Goal: Task Accomplishment & Management: Use online tool/utility

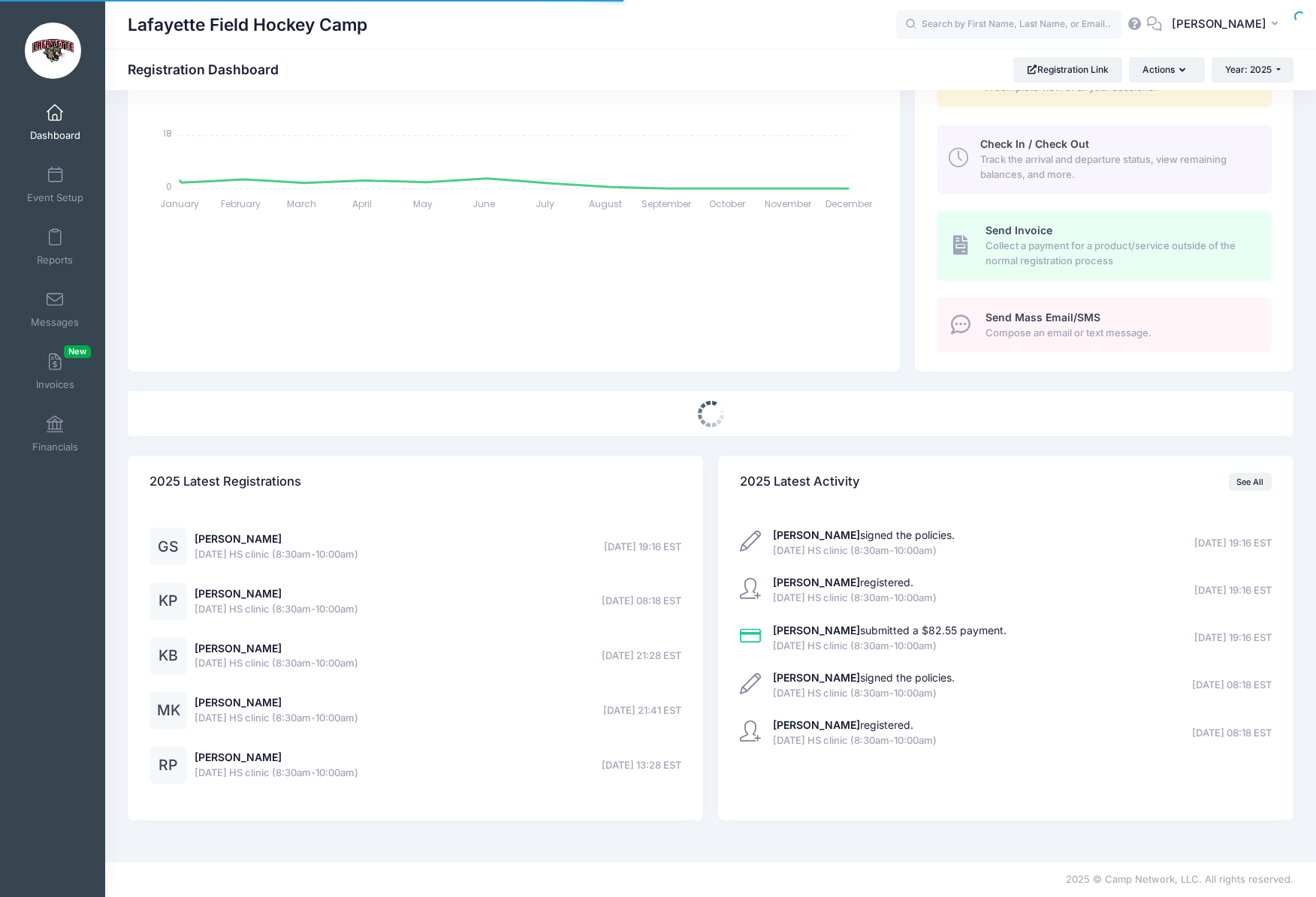
select select
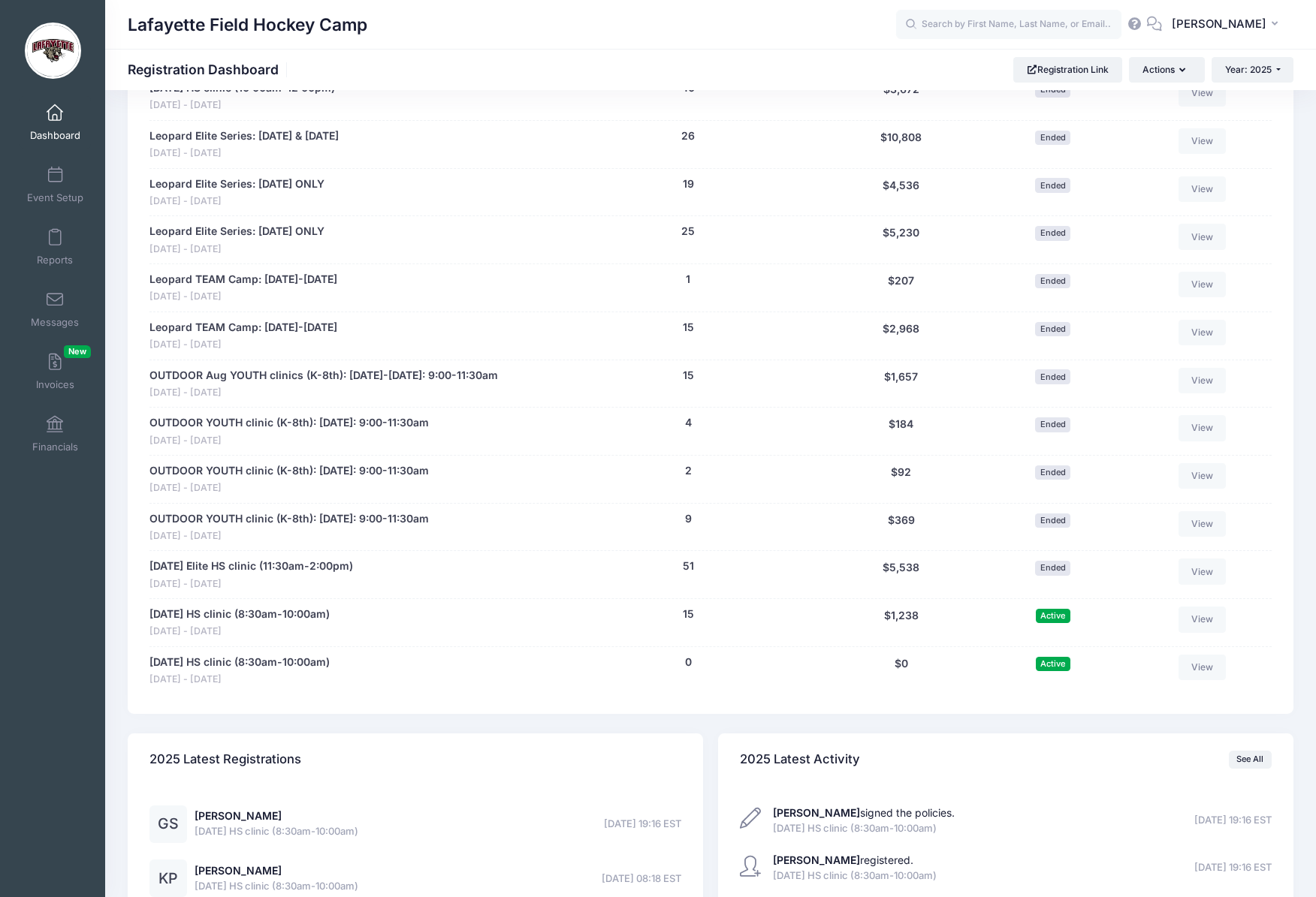
scroll to position [1633, 0]
click at [55, 238] on span at bounding box center [55, 238] width 0 height 17
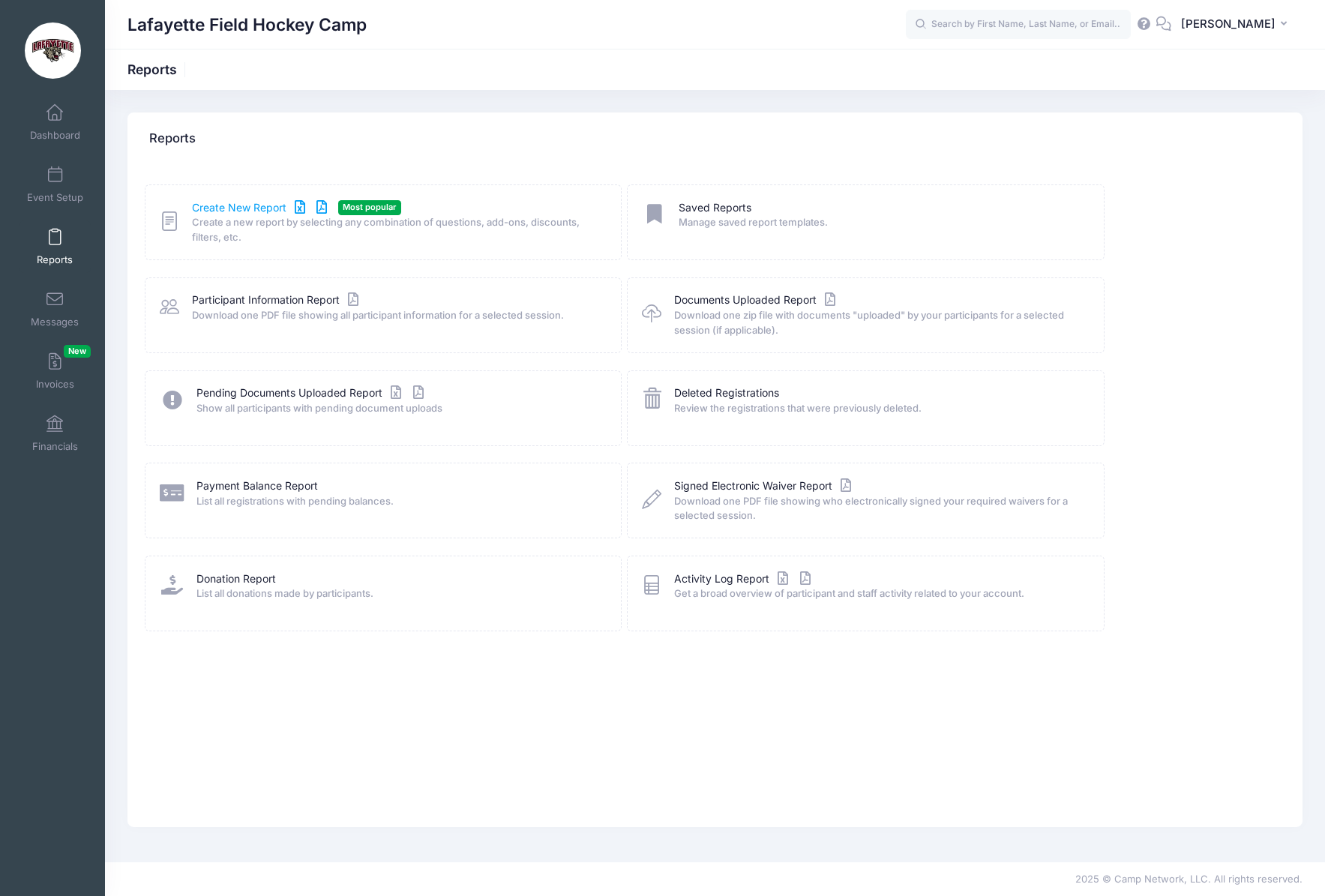
click at [259, 207] on link "Create New Report" at bounding box center [261, 208] width 140 height 16
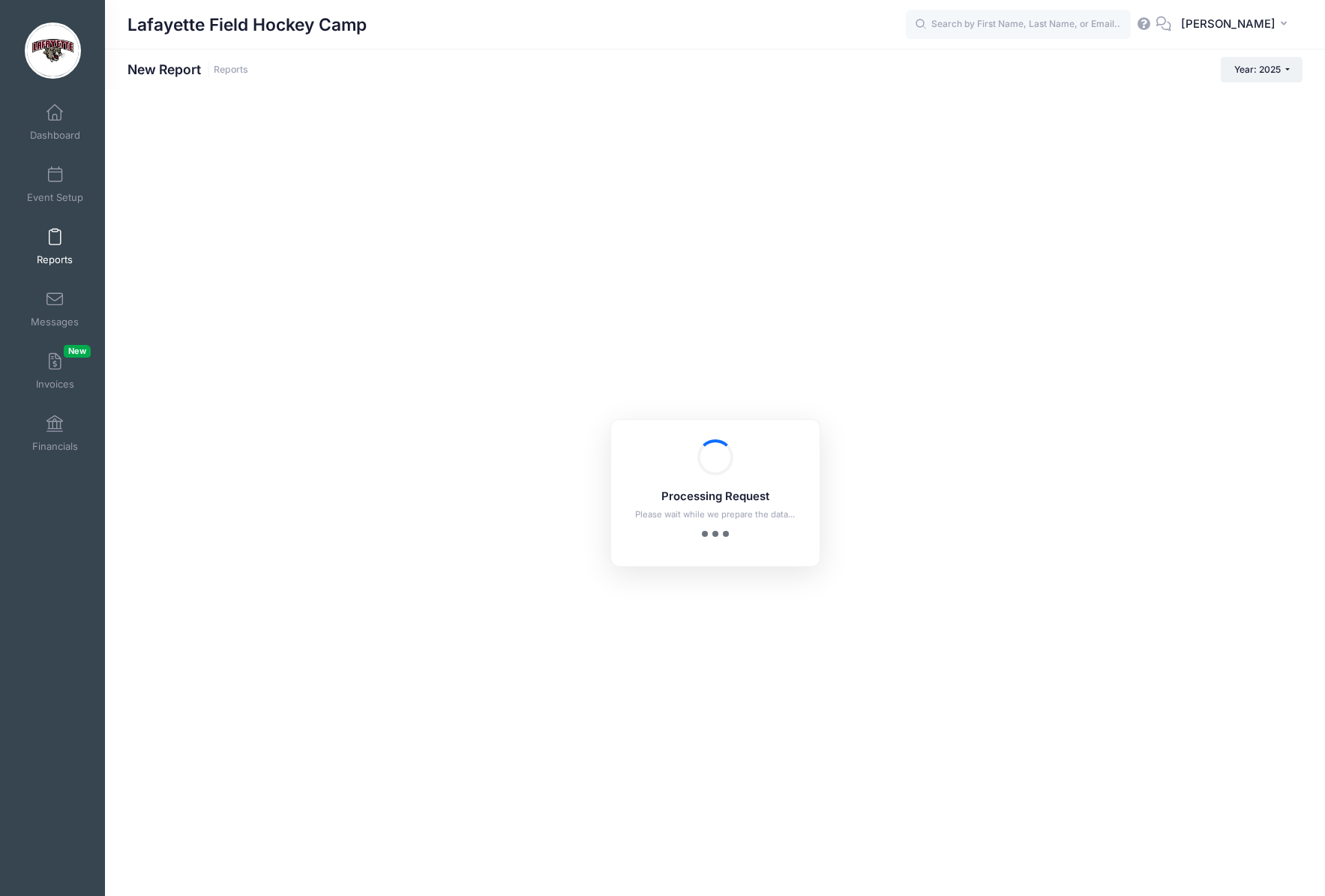
checkbox input "true"
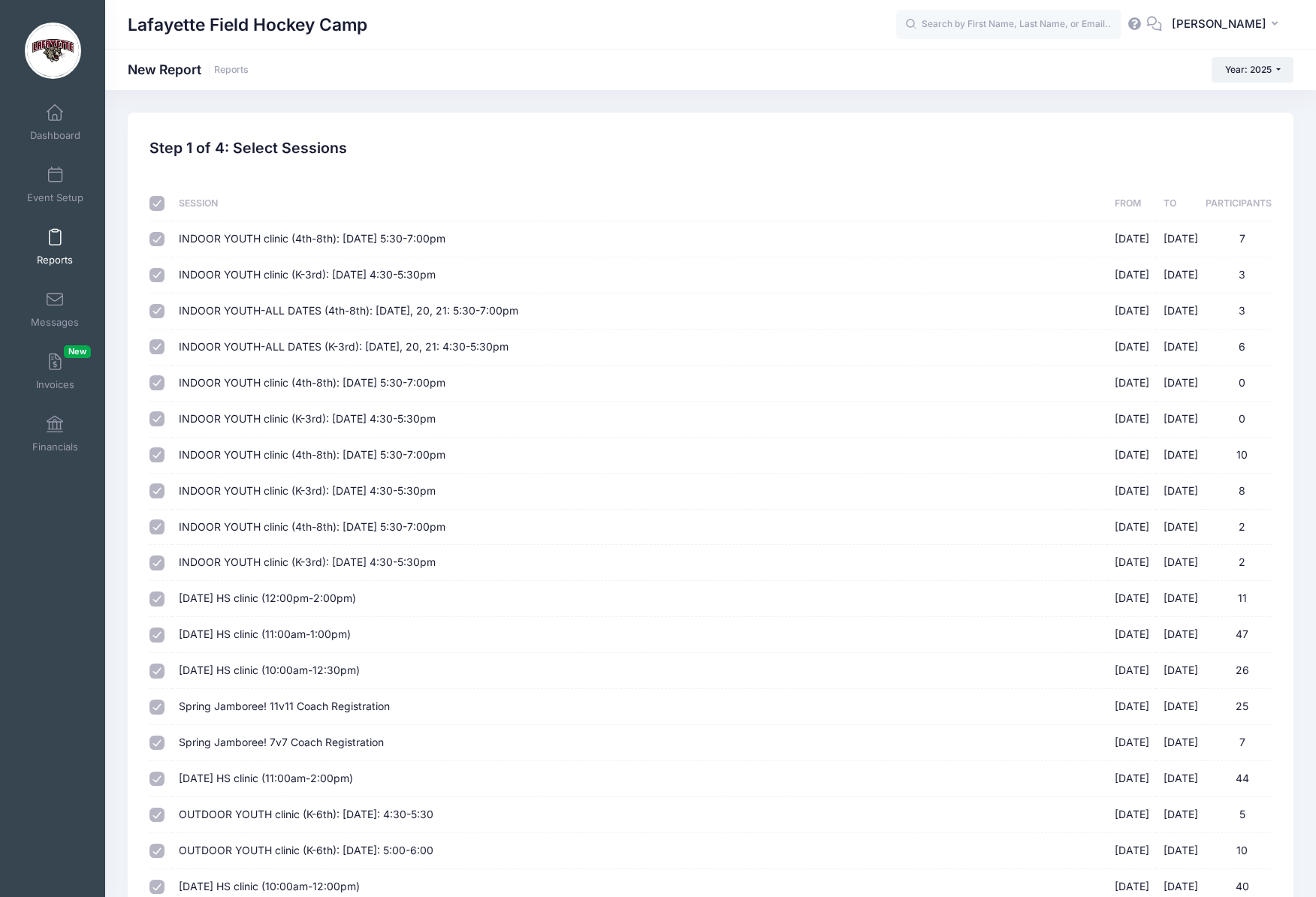
click at [153, 203] on input "checkbox" at bounding box center [156, 203] width 15 height 15
checkbox input "false"
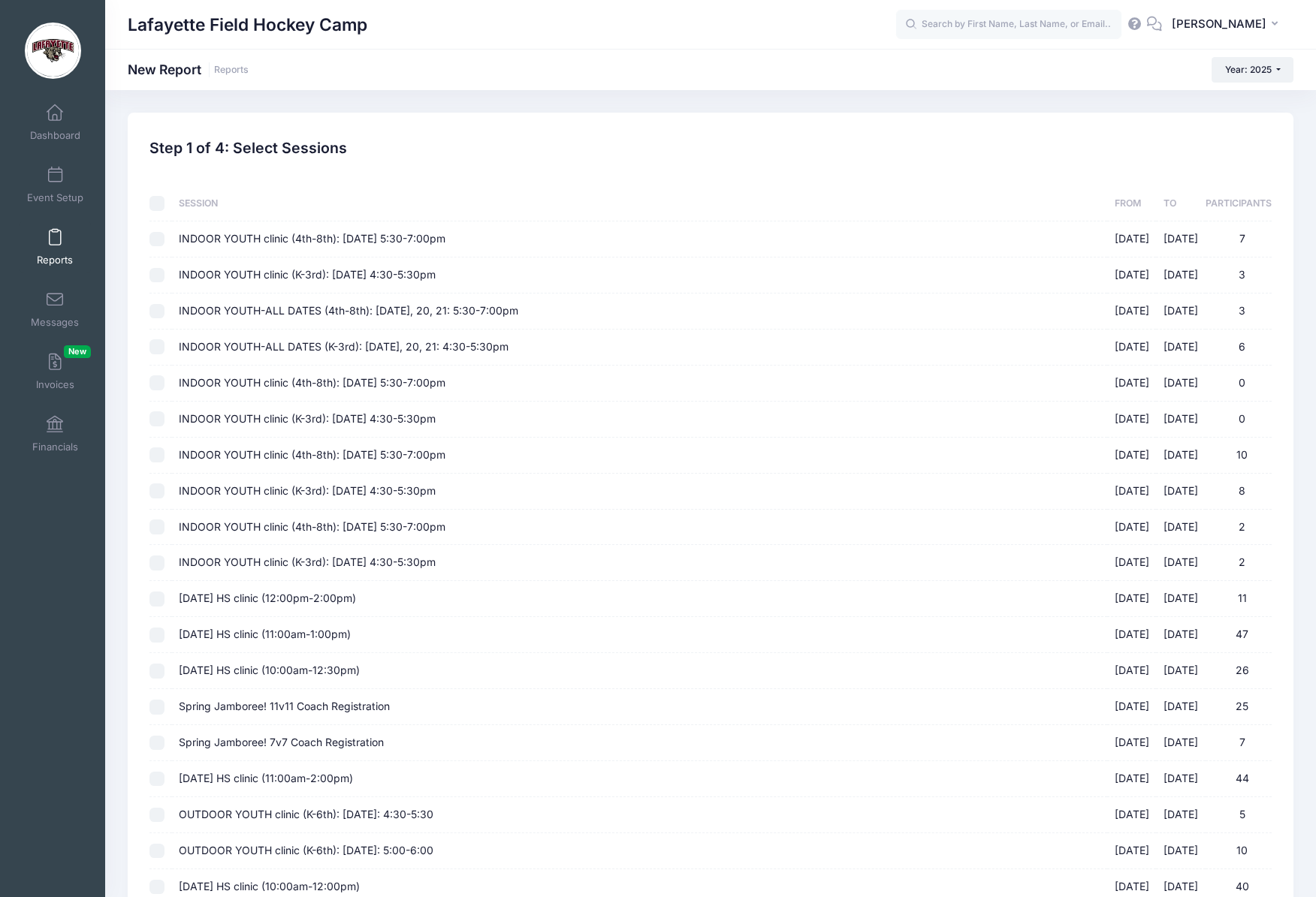
checkbox input "false"
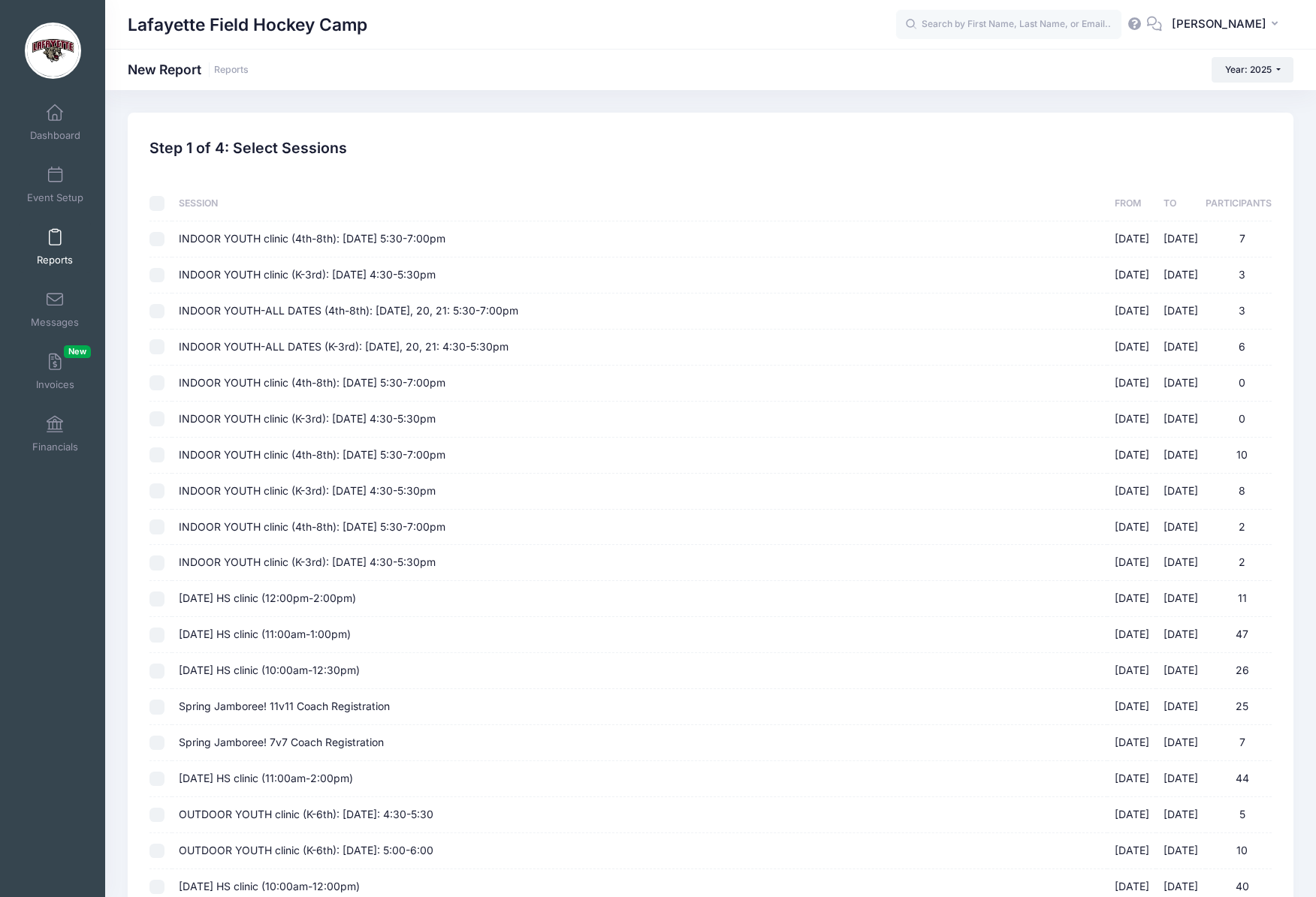
checkbox input "false"
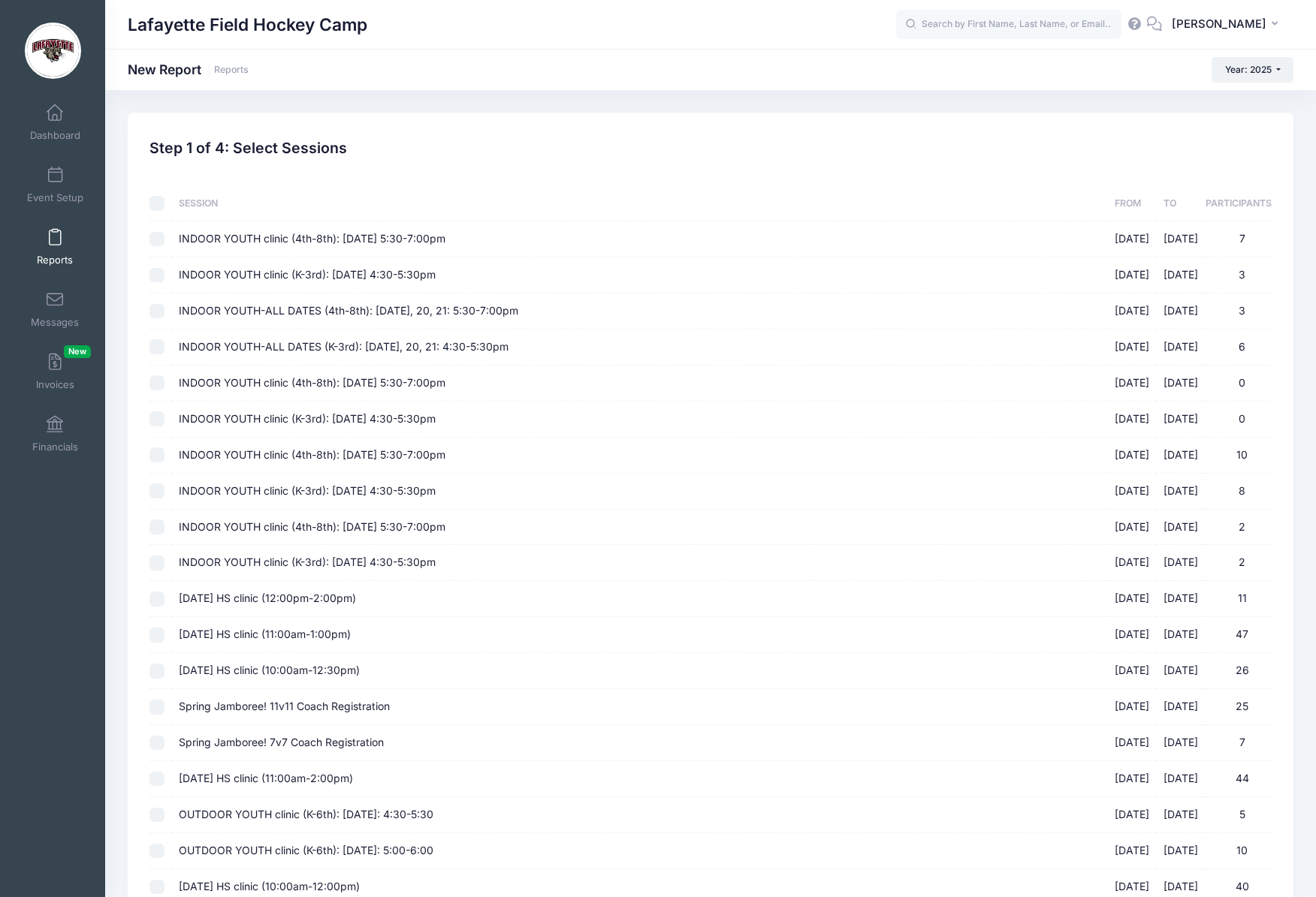
checkbox input "false"
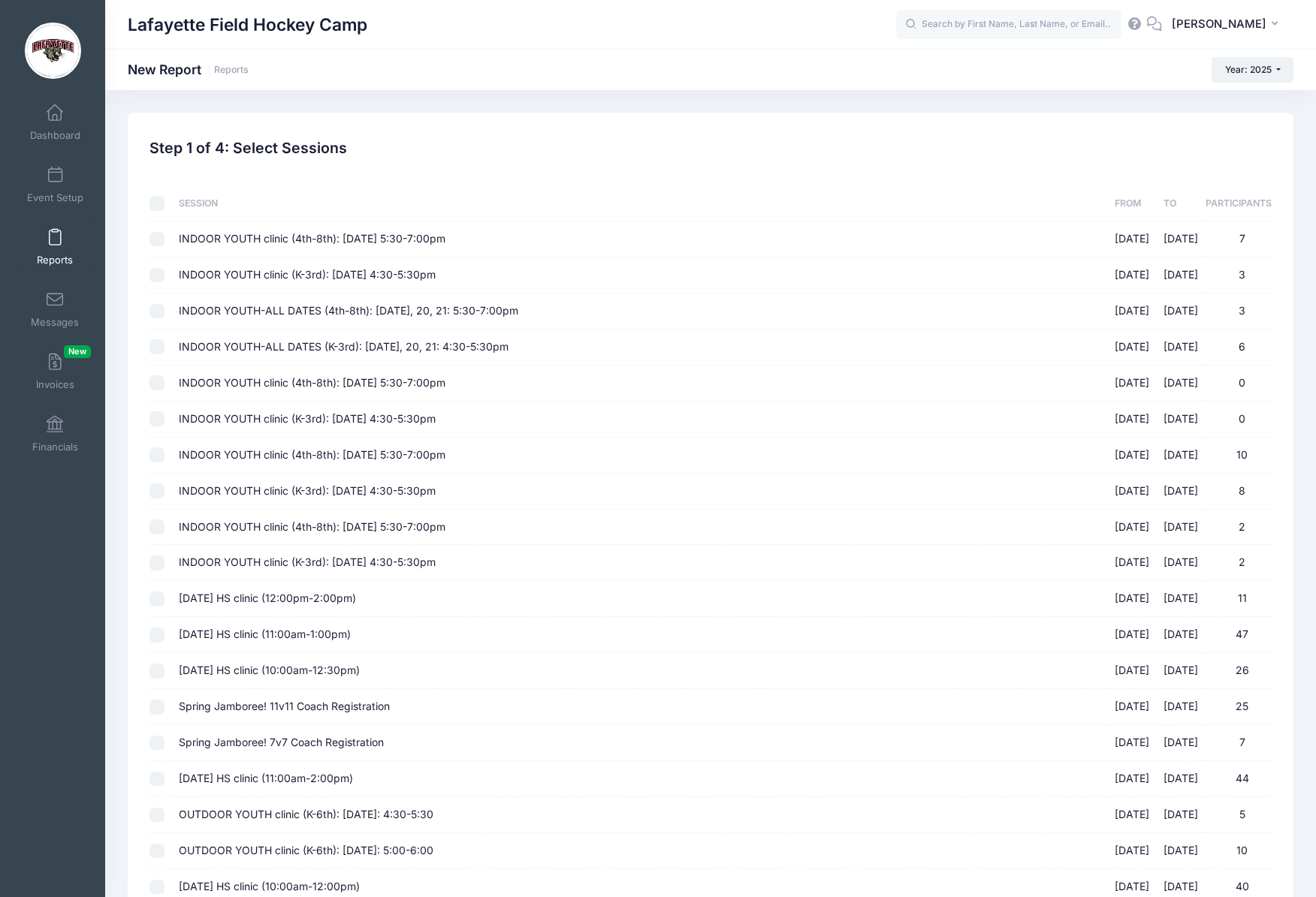
checkbox input "false"
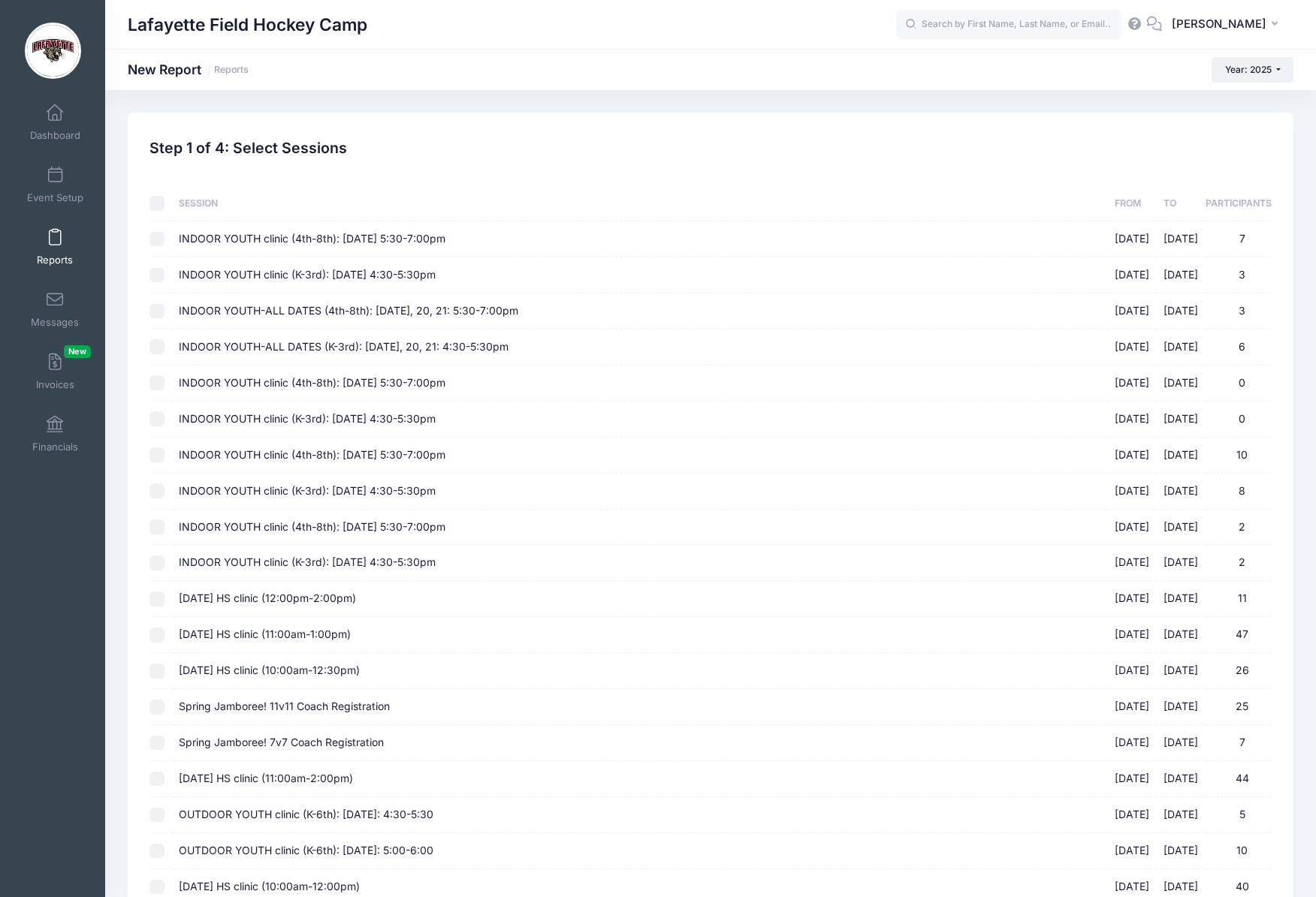
checkbox input "false"
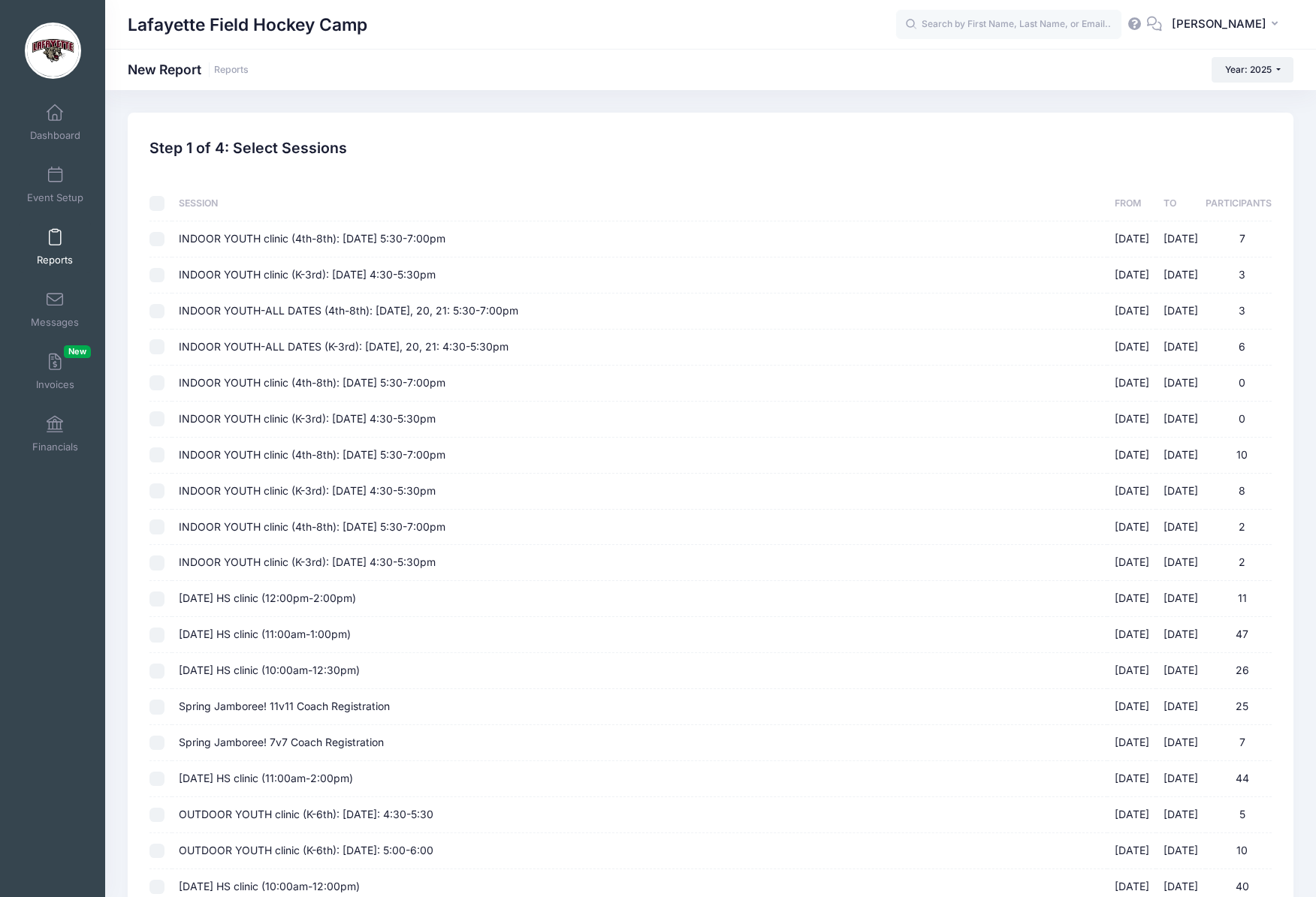
checkbox input "false"
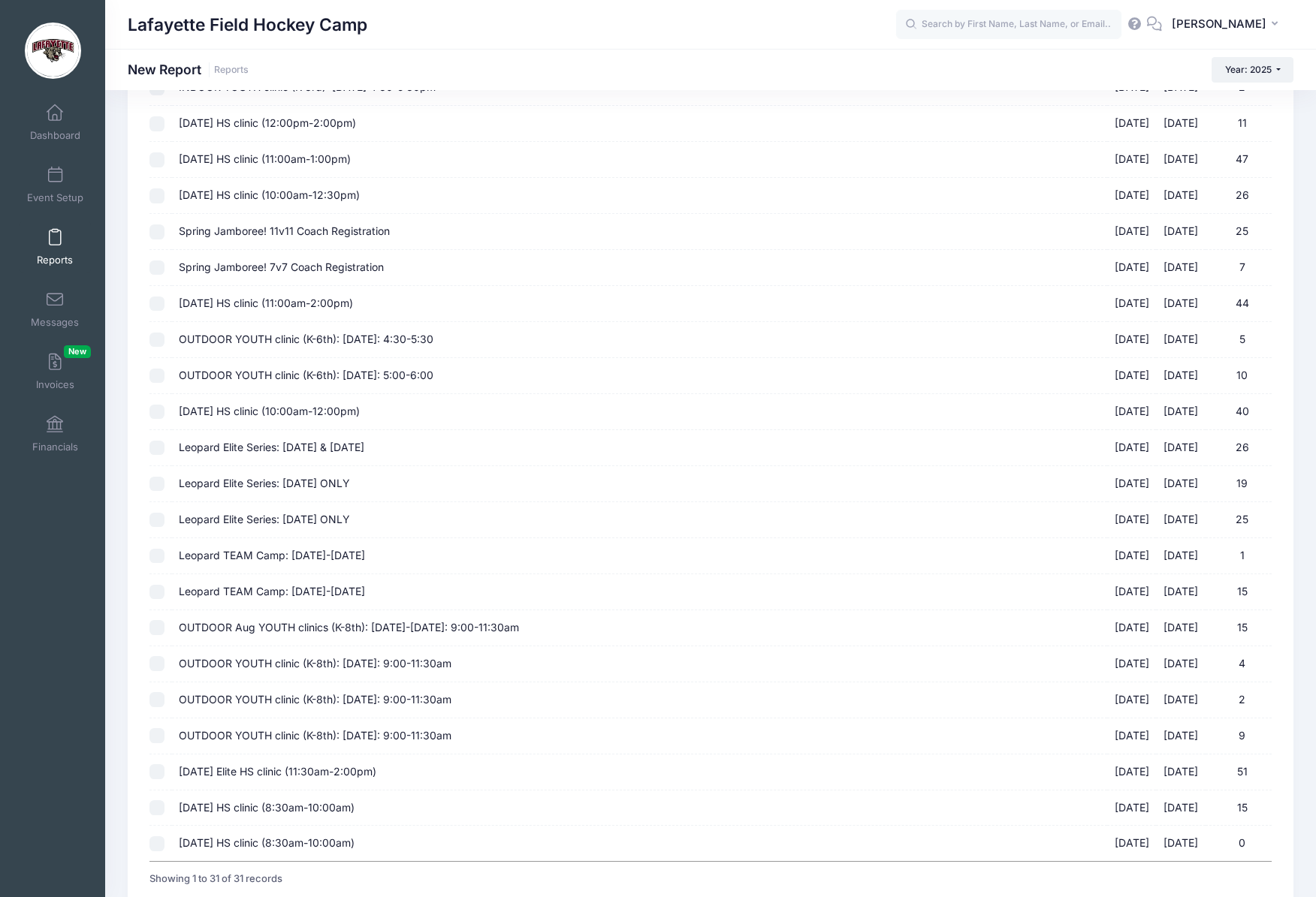
scroll to position [591, 0]
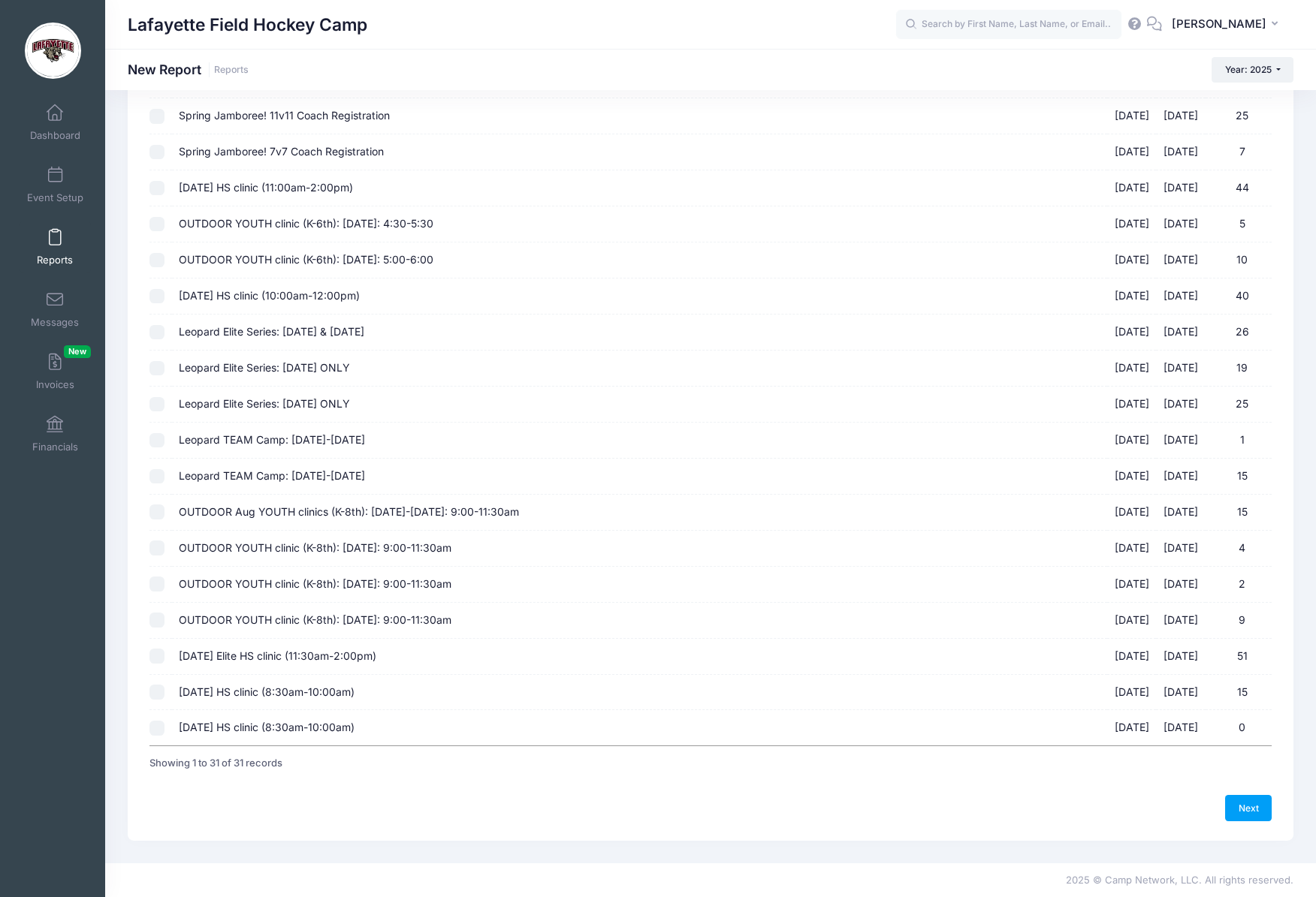
click at [156, 691] on input "Sept 14th HS clinic (8:30am-10:00am) 09/14/2025 - 09/14/2025 15" at bounding box center [156, 692] width 15 height 15
checkbox input "true"
drag, startPoint x: 1250, startPoint y: 807, endPoint x: 1062, endPoint y: 588, distance: 288.6
click at [1250, 807] on link "Next" at bounding box center [1248, 808] width 47 height 25
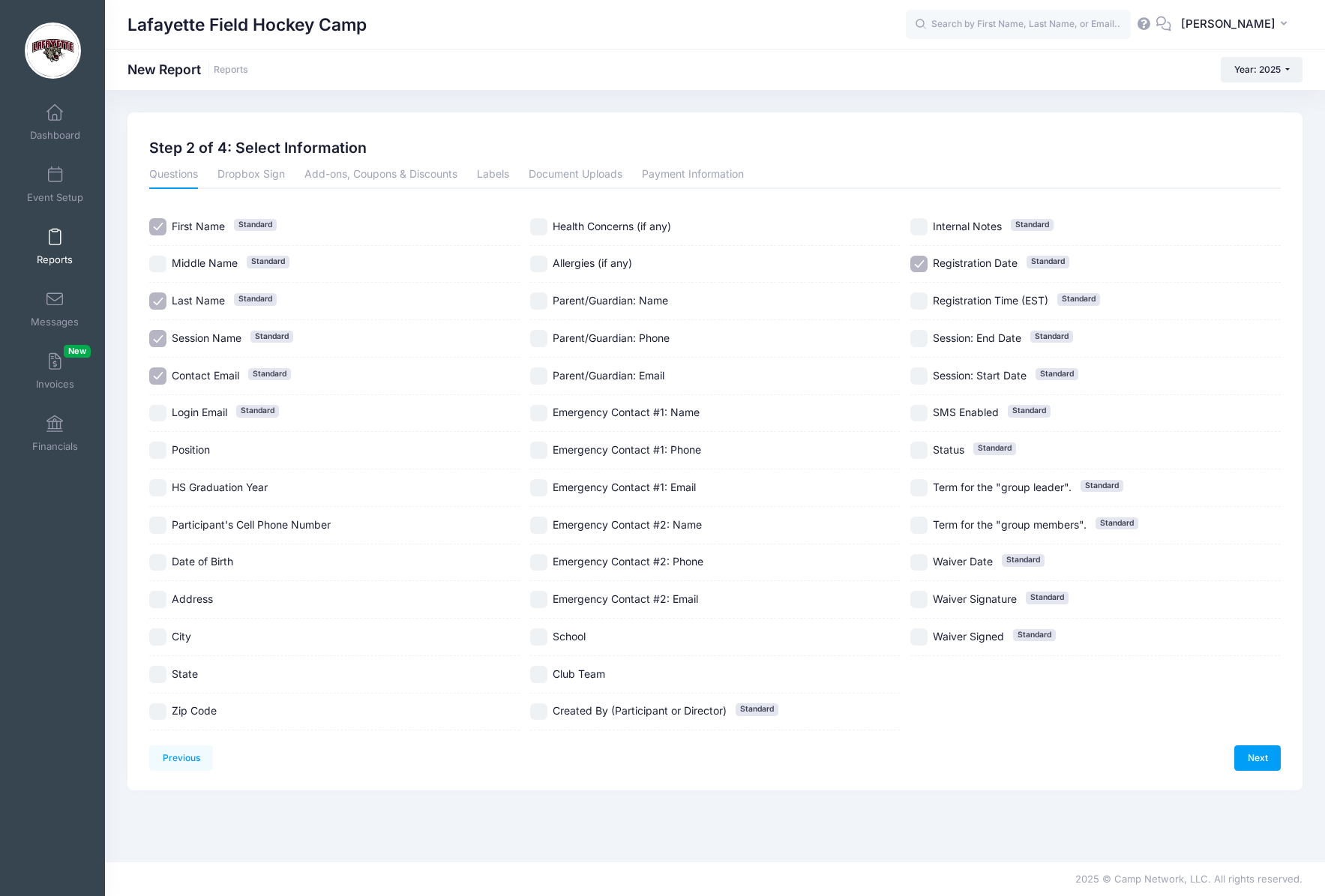
drag, startPoint x: 159, startPoint y: 452, endPoint x: 159, endPoint y: 468, distance: 16.0
click at [159, 453] on input "Position" at bounding box center [158, 450] width 17 height 17
checkbox input "true"
click at [159, 487] on input "HS Graduation Year" at bounding box center [158, 488] width 17 height 17
checkbox input "true"
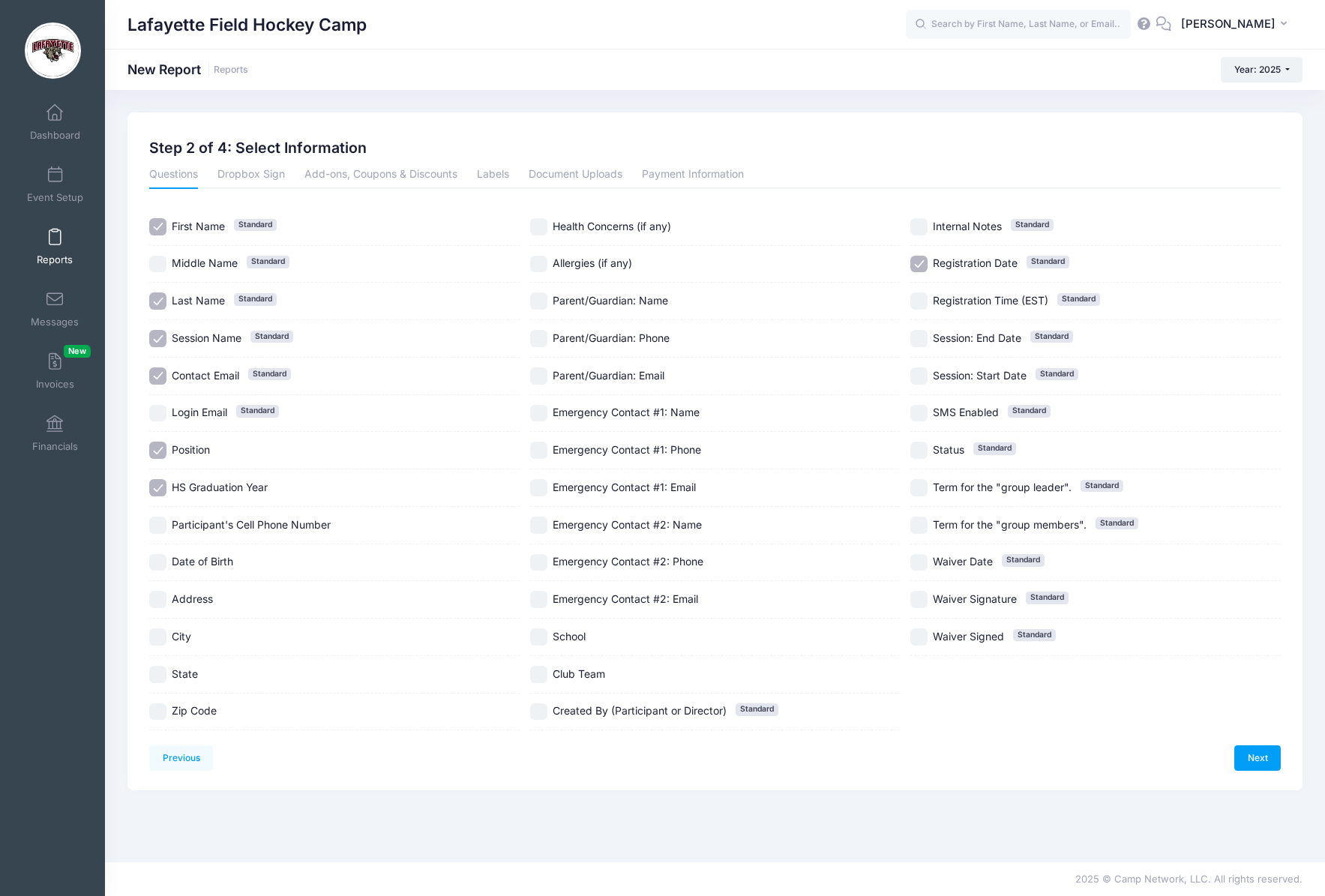
drag, startPoint x: 162, startPoint y: 678, endPoint x: 323, endPoint y: 685, distance: 161.2
click at [163, 678] on input "State" at bounding box center [158, 674] width 17 height 17
checkbox input "true"
drag, startPoint x: 542, startPoint y: 636, endPoint x: 542, endPoint y: 666, distance: 30.0
click at [542, 637] on input "School" at bounding box center [539, 637] width 17 height 17
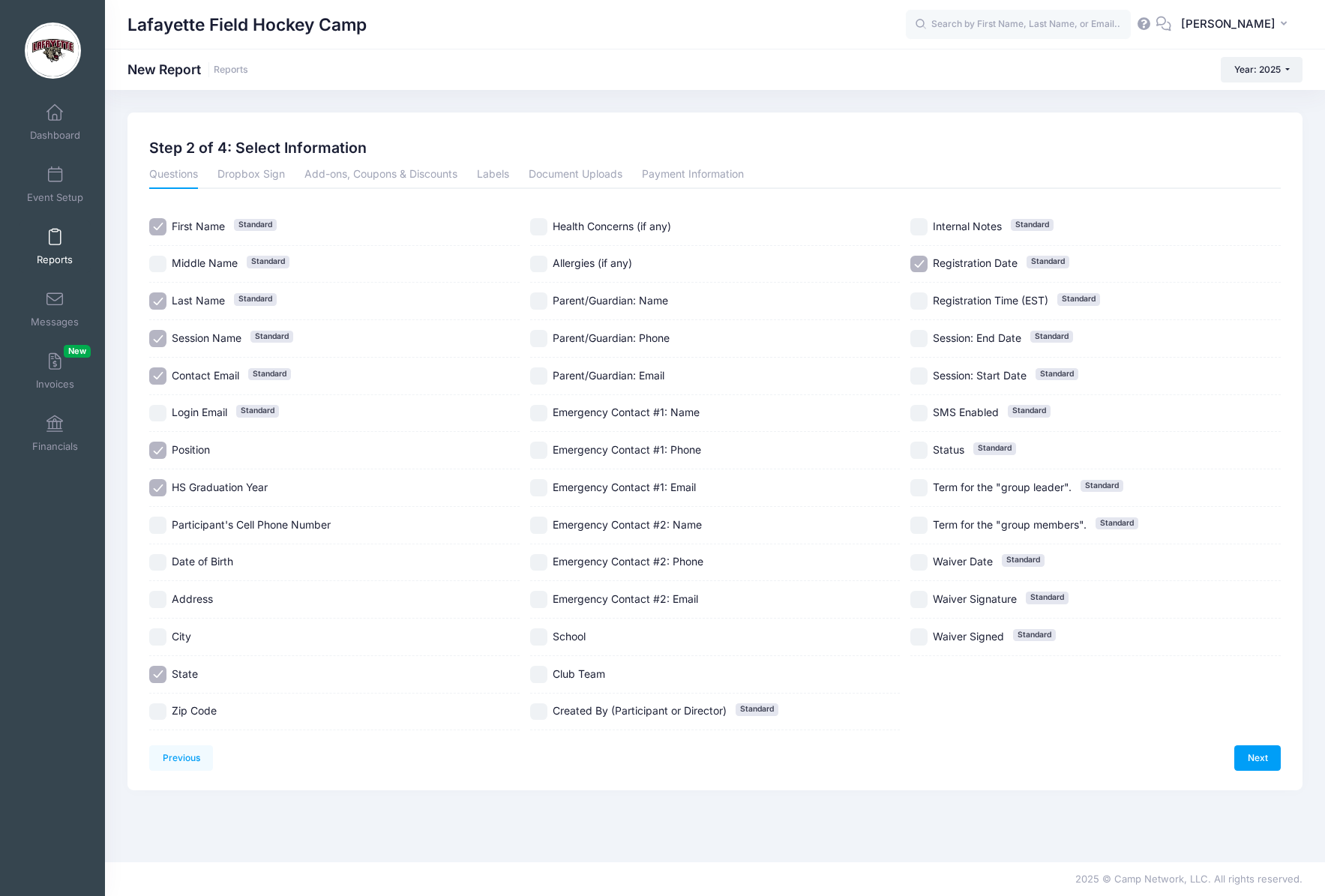
checkbox input "true"
drag, startPoint x: 536, startPoint y: 677, endPoint x: 565, endPoint y: 676, distance: 29.0
click at [536, 677] on input "Club Team" at bounding box center [539, 674] width 17 height 17
checkbox input "true"
click at [1262, 757] on link "Next" at bounding box center [1257, 758] width 47 height 25
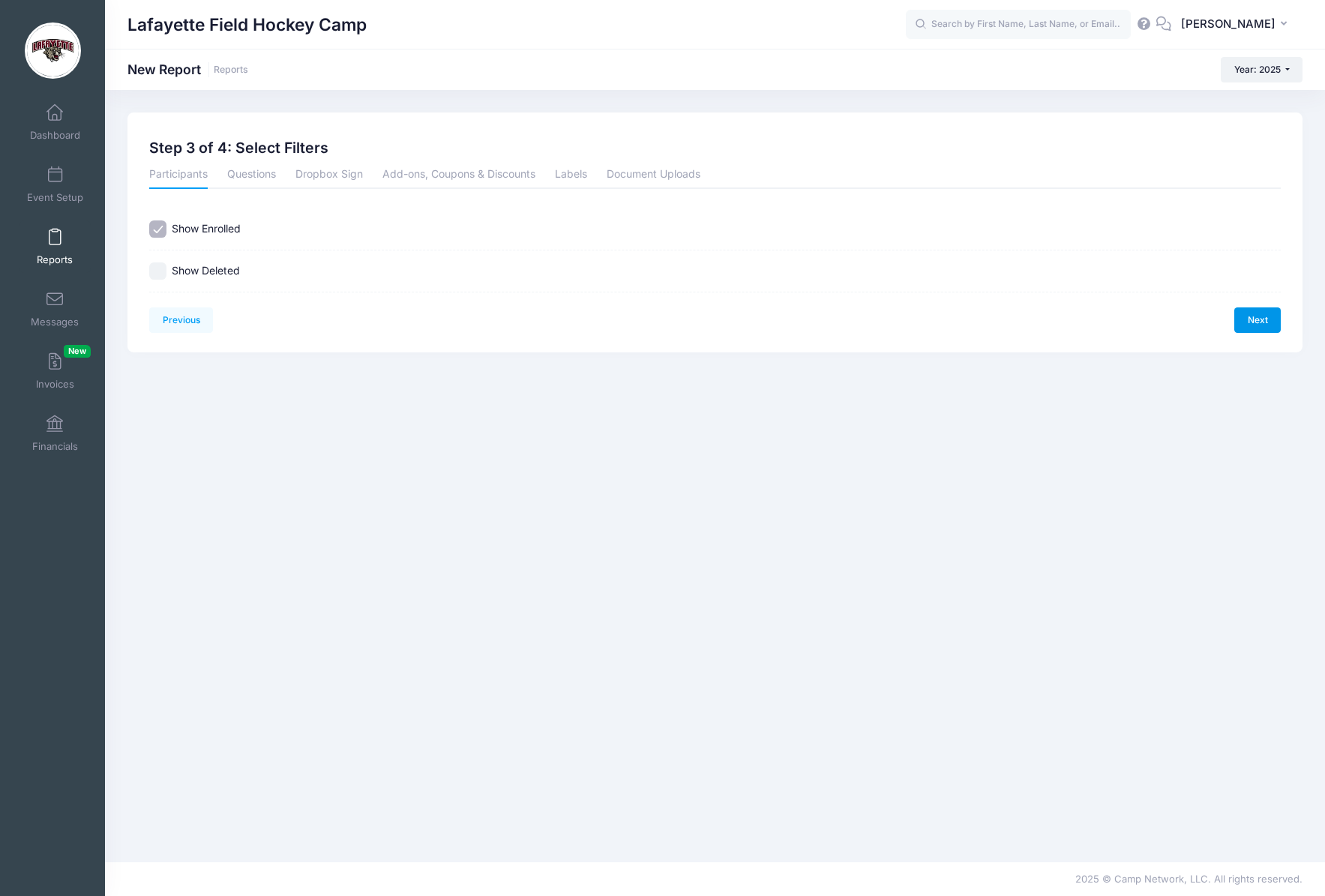
click at [1257, 316] on link "Next" at bounding box center [1257, 320] width 47 height 25
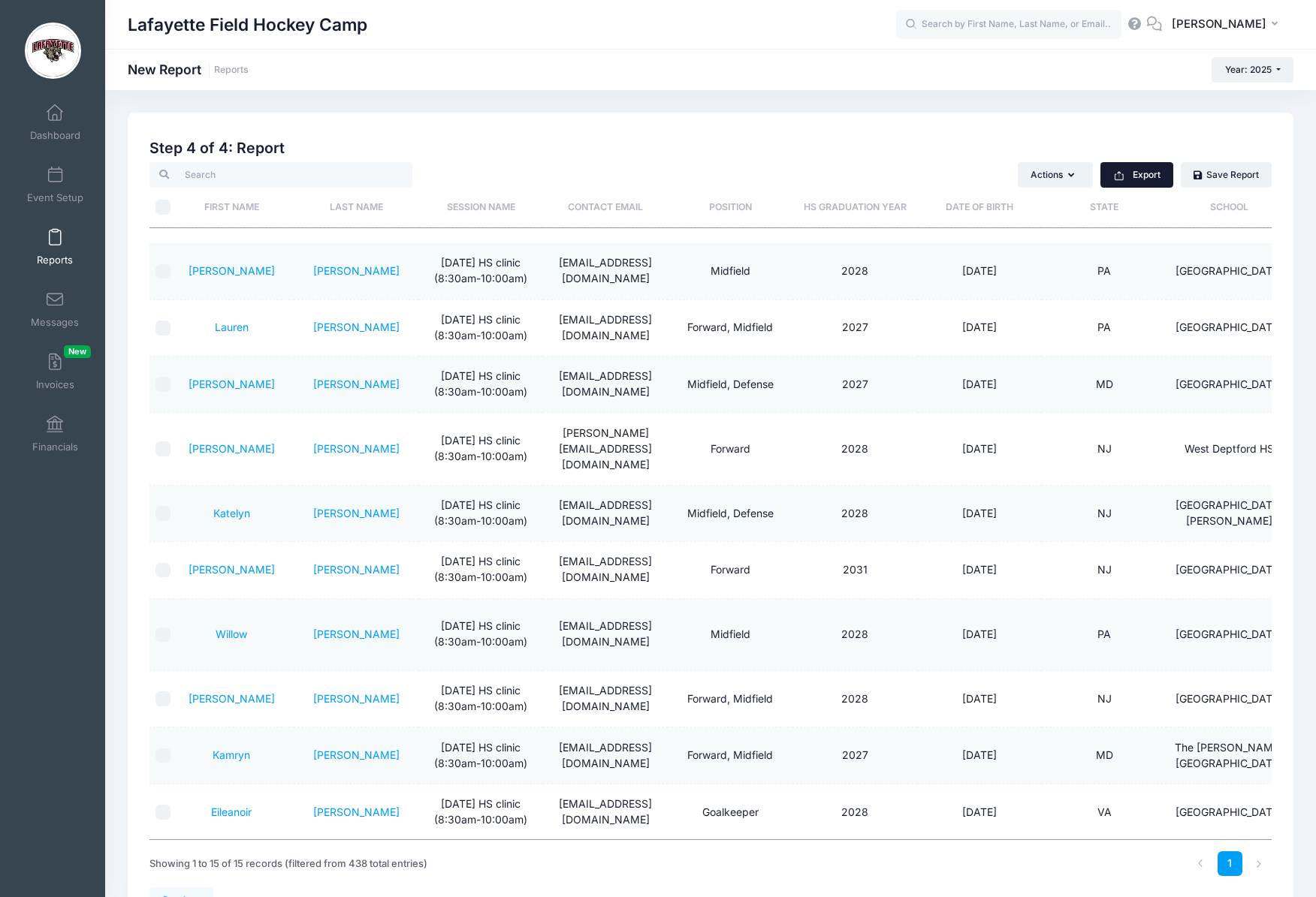
click at [1139, 171] on button "Export" at bounding box center [1137, 175] width 73 height 25
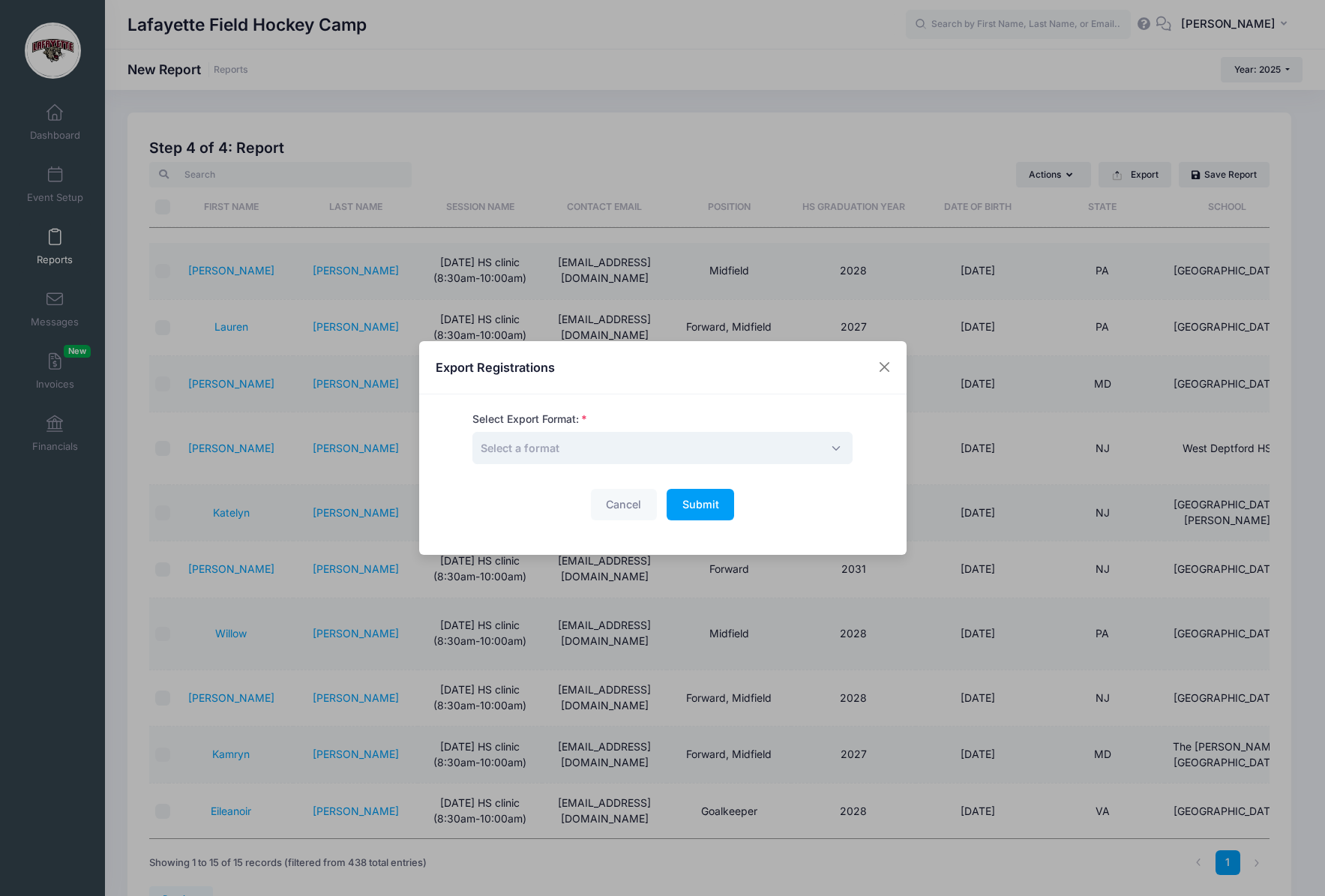
drag, startPoint x: 596, startPoint y: 449, endPoint x: 595, endPoint y: 457, distance: 8.1
click at [596, 449] on span "Select a format" at bounding box center [662, 448] width 380 height 32
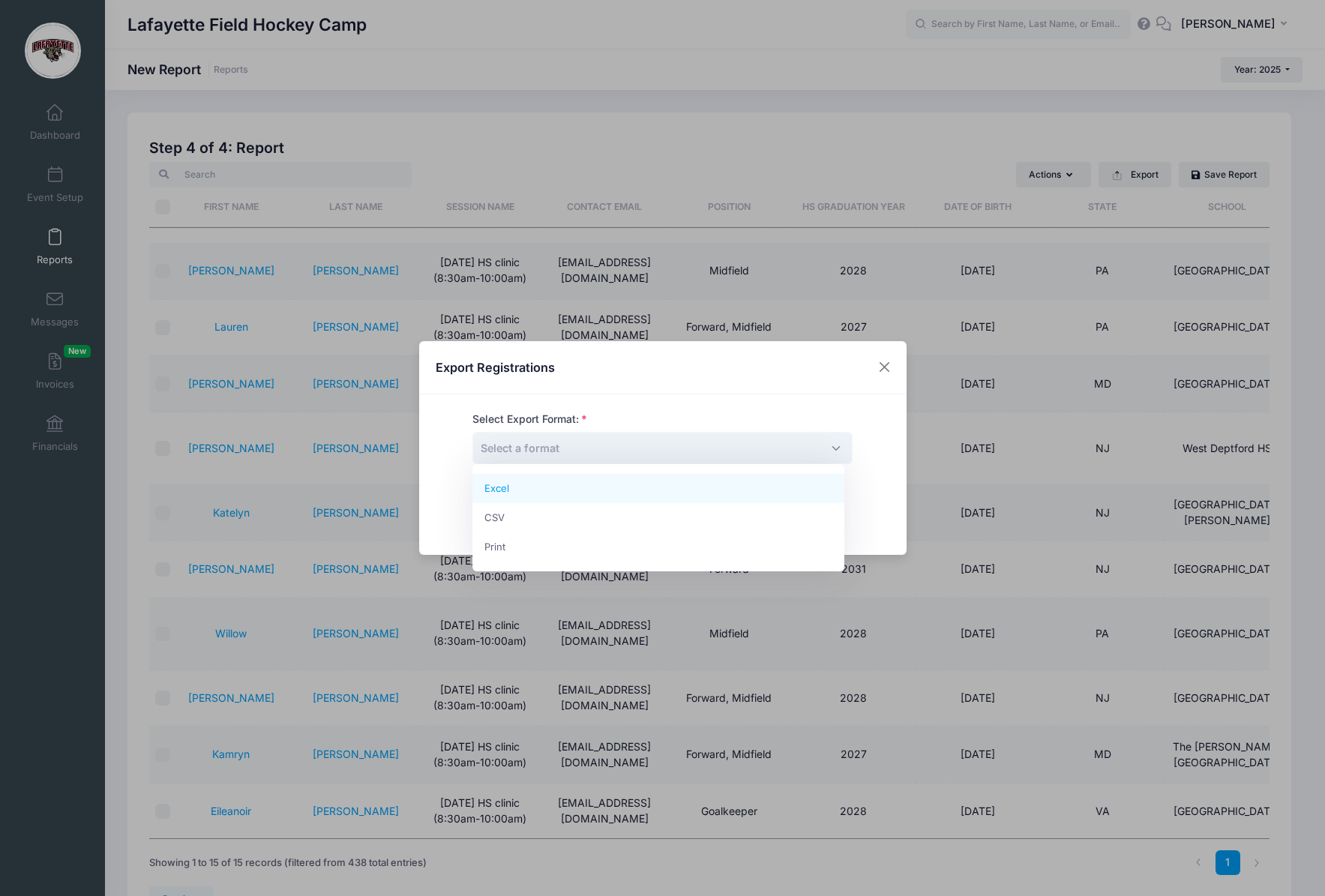
drag, startPoint x: 591, startPoint y: 486, endPoint x: 625, endPoint y: 500, distance: 36.8
select select "excel"
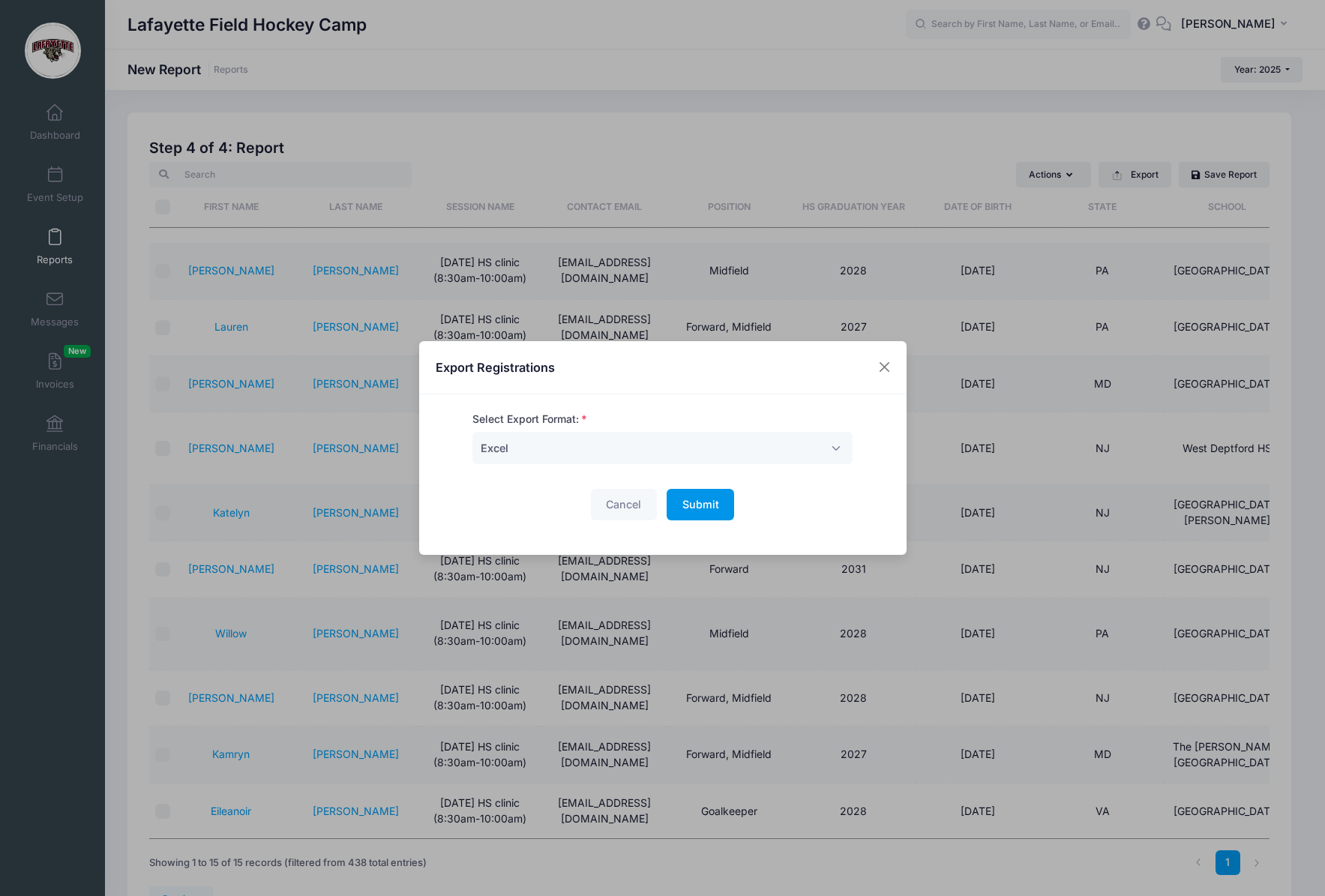
click at [682, 510] on span "Submit" at bounding box center [700, 504] width 37 height 13
